Goal: Task Accomplishment & Management: Complete application form

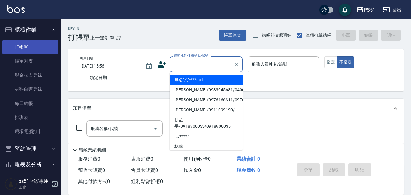
type input "無名字/***/null"
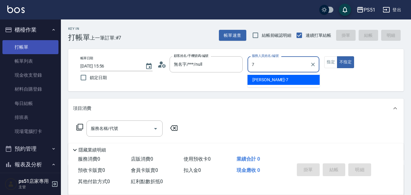
type input "[PERSON_NAME]-7"
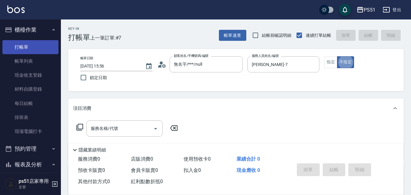
type button "false"
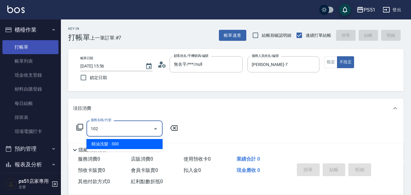
type input "精油洗髮(102)"
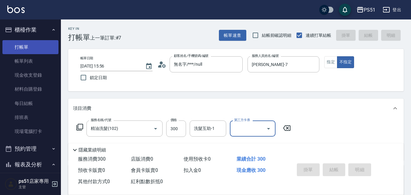
type input "[DATE] 16:45"
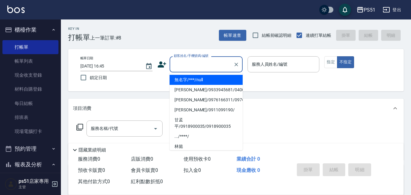
click at [189, 68] on input "顧客姓名/手機號碼/編號" at bounding box center [201, 64] width 58 height 11
click at [188, 79] on li "無名字/***/null" at bounding box center [206, 80] width 73 height 10
type input "無名字/***/null"
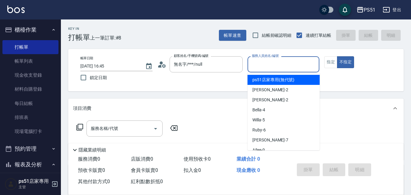
click at [291, 66] on input "服務人員姓名/編號" at bounding box center [283, 64] width 67 height 11
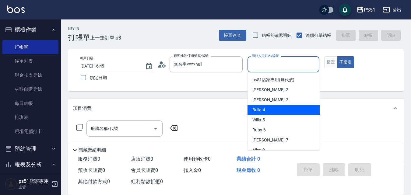
click at [272, 111] on div "Bella -4" at bounding box center [283, 110] width 72 height 10
type input "Bella-4"
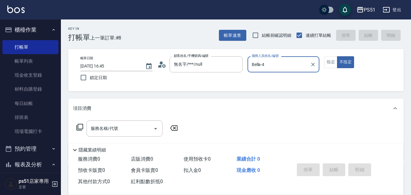
click at [102, 138] on div "服務名稱/代號 服務名稱/代號" at bounding box center [127, 138] width 108 height 35
click at [106, 131] on div "服務名稱/代號 服務名稱/代號" at bounding box center [124, 129] width 76 height 16
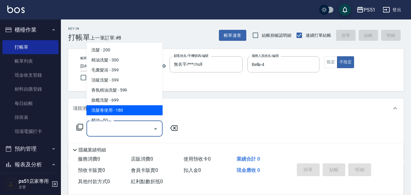
scroll to position [142, 0]
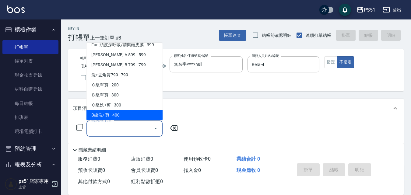
click at [129, 112] on span "B級洗+剪 - 400" at bounding box center [124, 115] width 76 height 10
type input "B級洗+剪(204)"
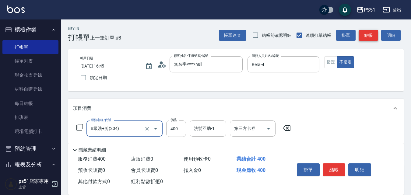
click at [375, 34] on button "結帳" at bounding box center [368, 35] width 19 height 11
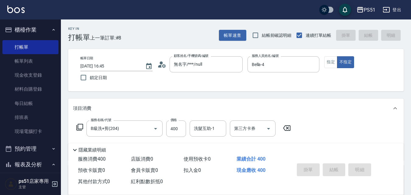
type input "[DATE] 17:09"
